Goal: Information Seeking & Learning: Compare options

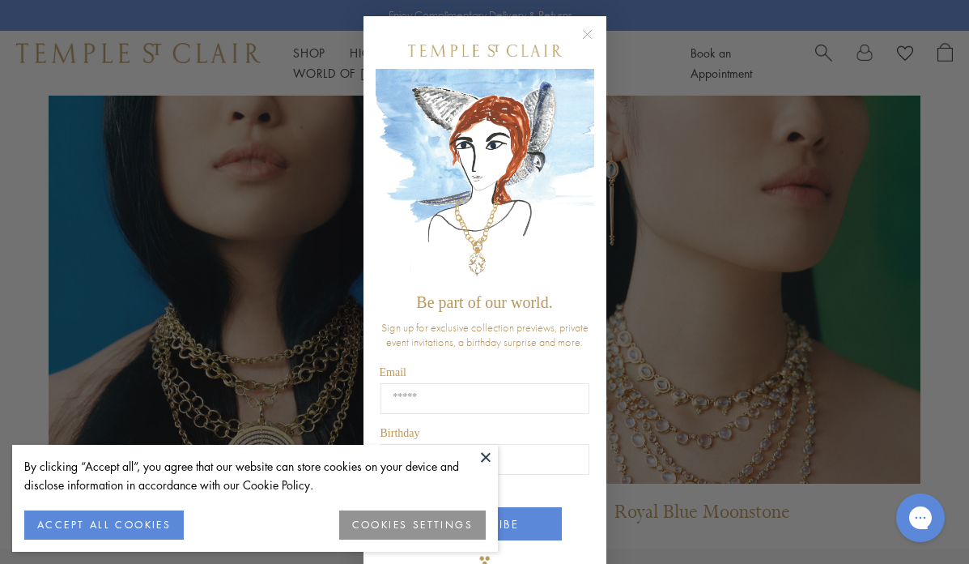
scroll to position [1159, 0]
click at [663, 215] on div "Close dialog Be part of our world. Sign up for exclusive collection previews, p…" at bounding box center [484, 282] width 969 height 564
click at [586, 39] on circle "Close dialog" at bounding box center [586, 34] width 19 height 19
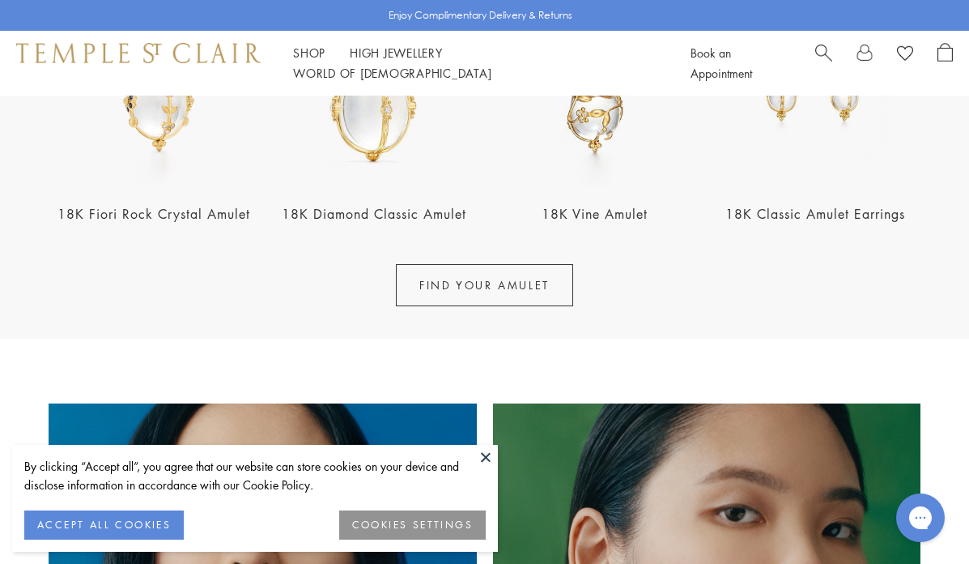
scroll to position [0, 0]
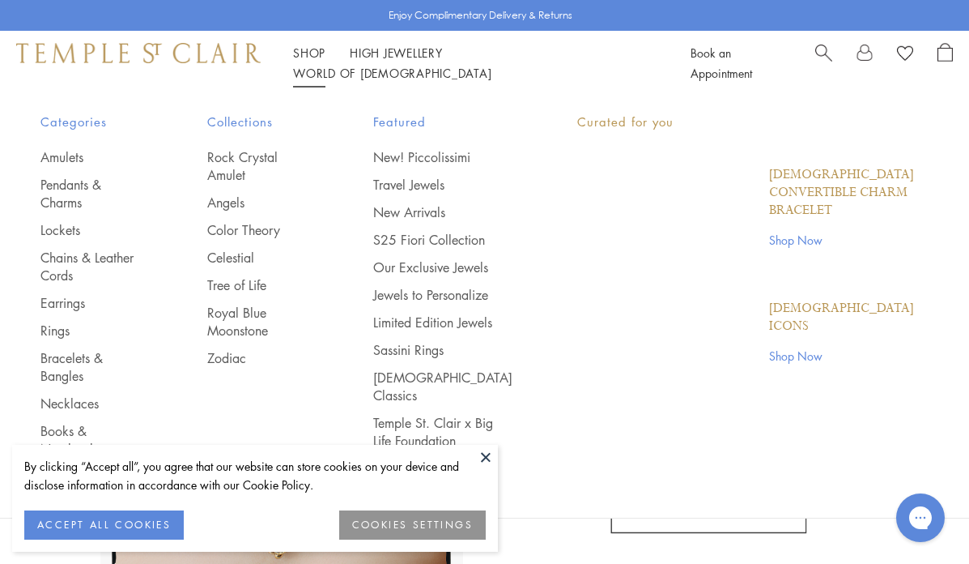
click at [309, 53] on li "Shop Shop Categories Amulets Pendants & Charms Lockets Chains & Leather Cords E…" at bounding box center [309, 53] width 32 height 20
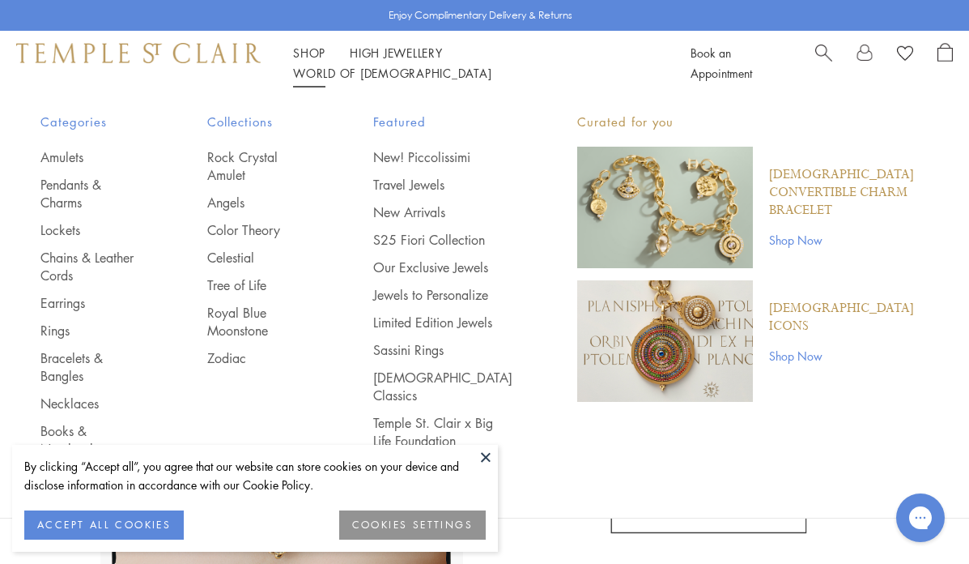
click at [313, 61] on link "Shop Shop" at bounding box center [309, 53] width 32 height 16
click at [88, 185] on link "Pendants & Charms" at bounding box center [91, 194] width 102 height 36
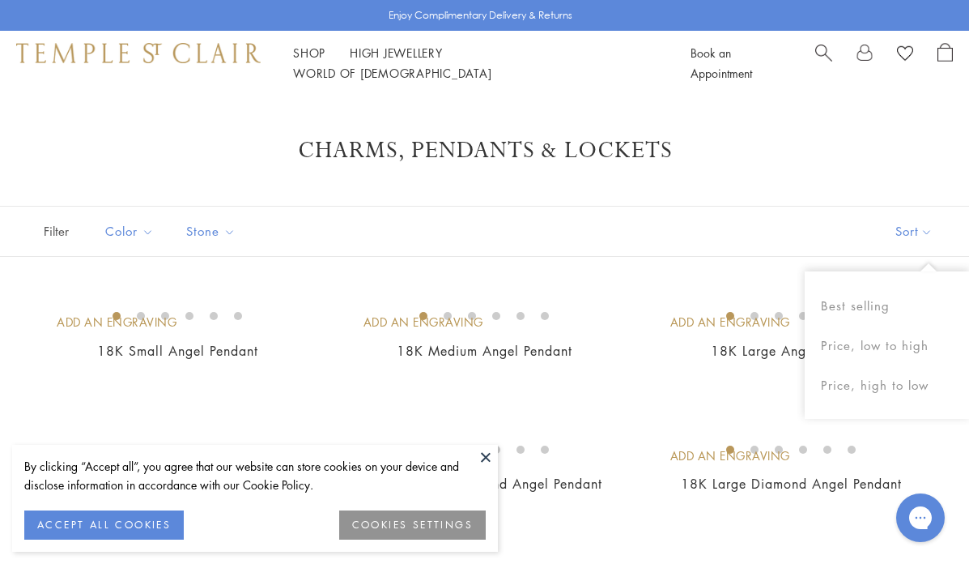
click at [928, 228] on button "Sort" at bounding box center [914, 230] width 110 height 49
click at [898, 349] on button "Price, low to high" at bounding box center [887, 346] width 164 height 40
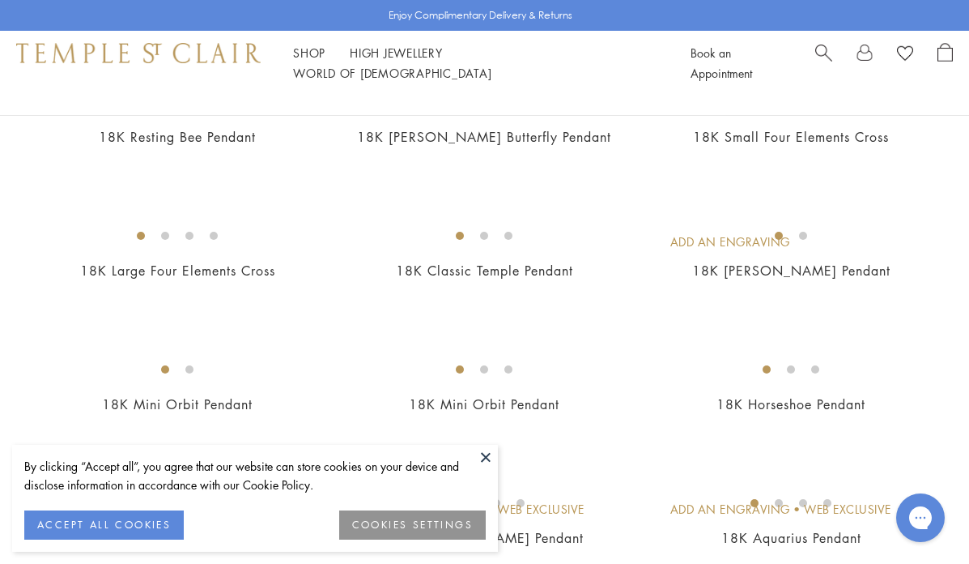
scroll to position [1432, 0]
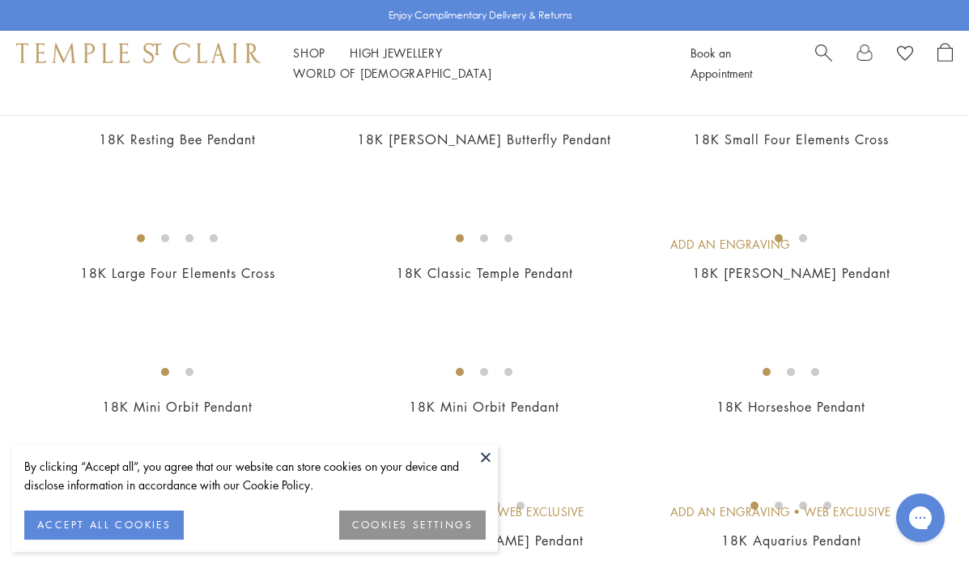
click at [0, 0] on img at bounding box center [0, 0] width 0 height 0
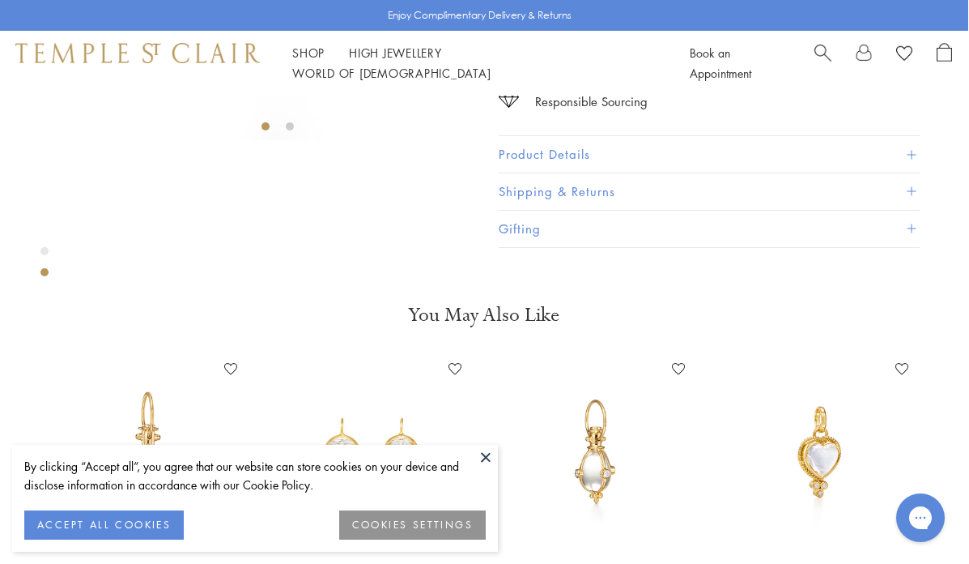
scroll to position [0, 1]
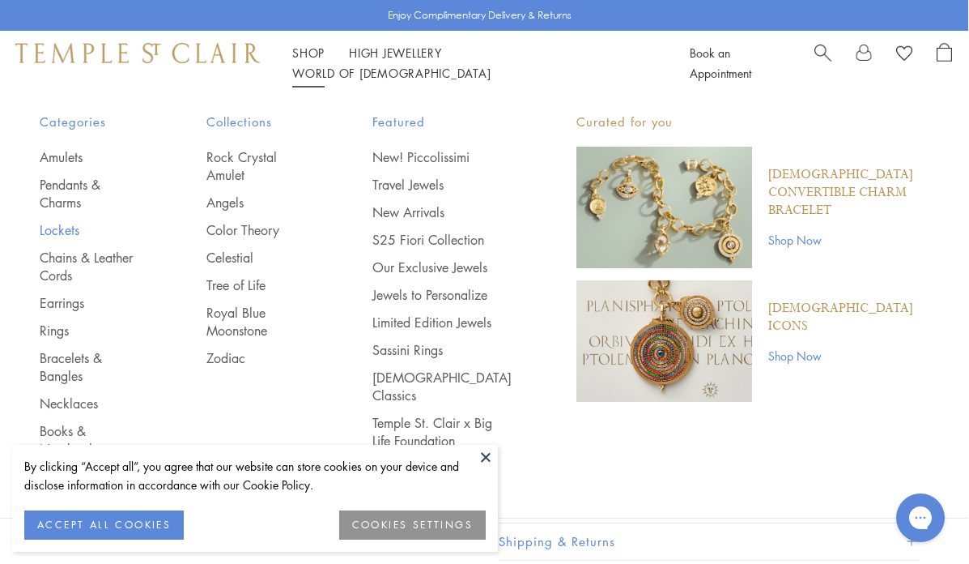
click at [66, 221] on link "Lockets" at bounding box center [91, 230] width 102 height 18
click at [56, 160] on link "Amulets" at bounding box center [91, 157] width 102 height 18
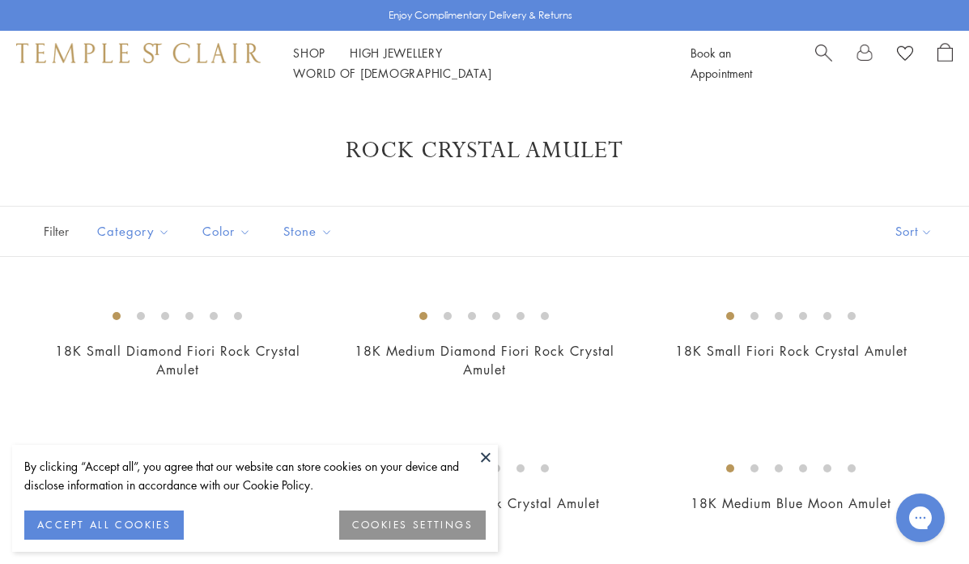
click at [212, 62] on img at bounding box center [138, 52] width 245 height 19
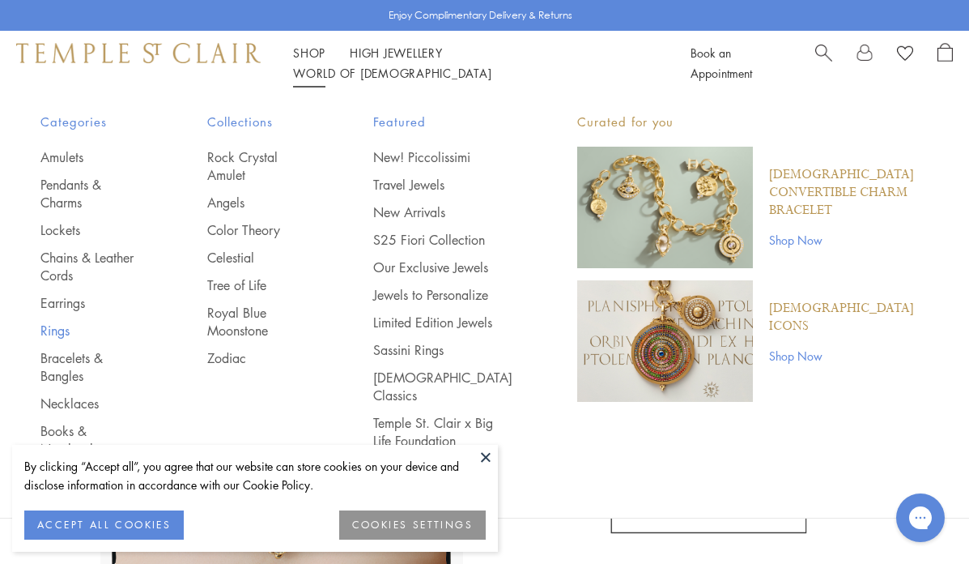
click at [49, 321] on link "Rings" at bounding box center [91, 330] width 102 height 18
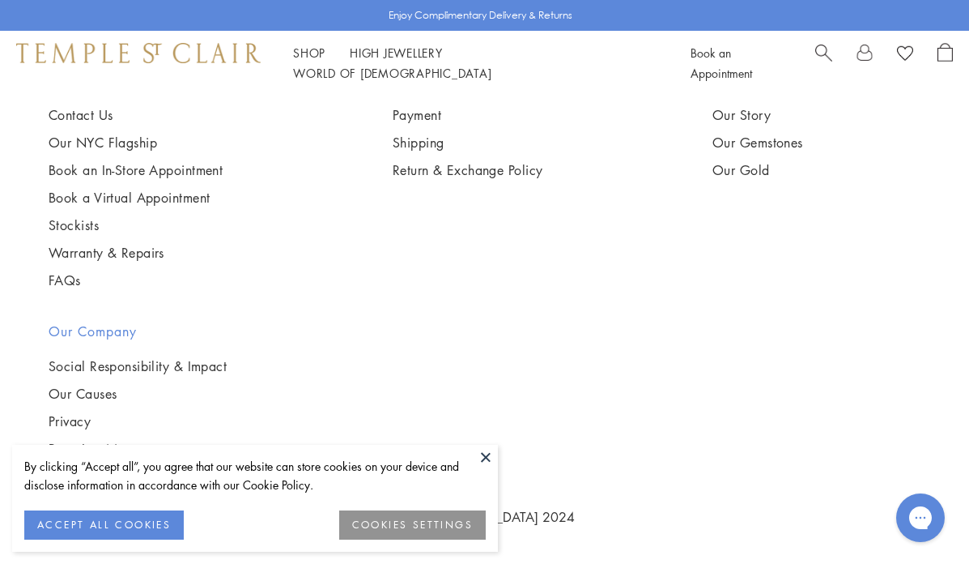
scroll to position [5932, 0]
